Goal: Check status

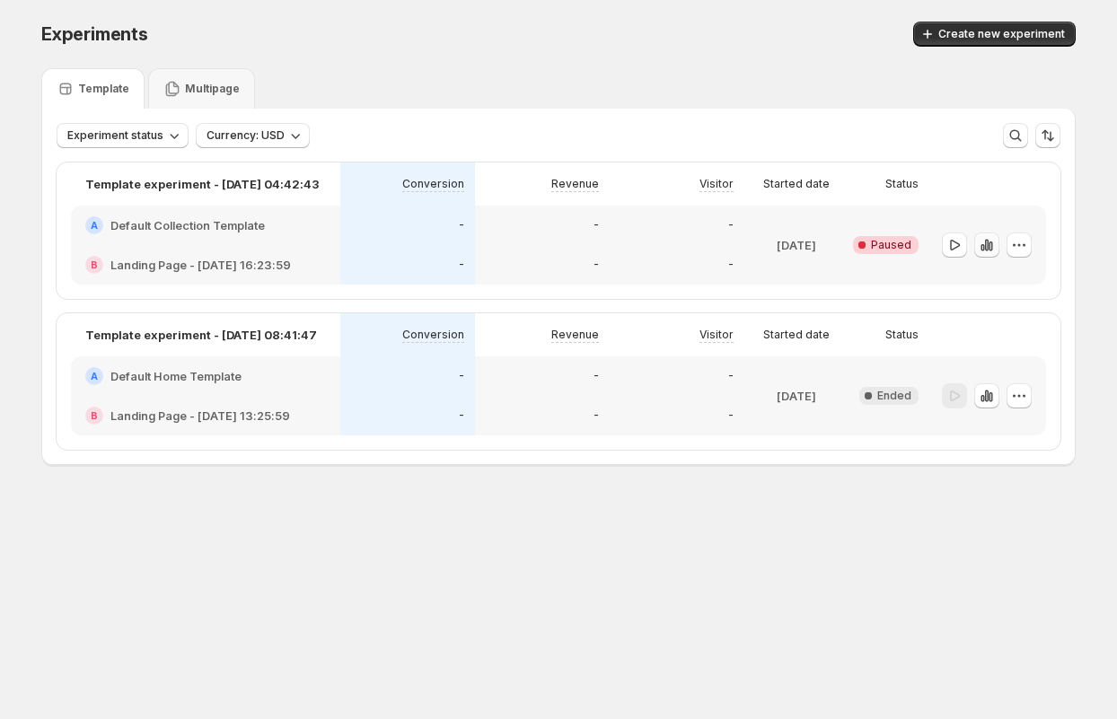
click at [989, 252] on icon "button" at bounding box center [987, 245] width 18 height 18
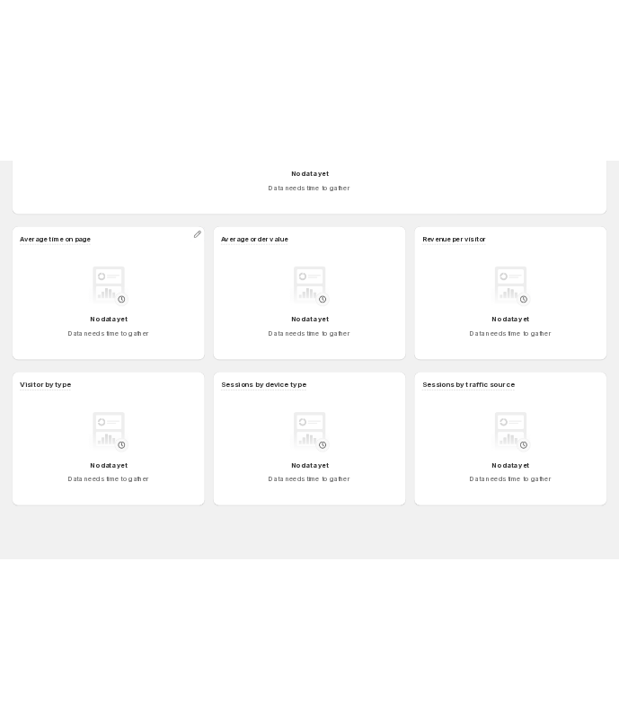
scroll to position [1059, 0]
